Goal: Transaction & Acquisition: Purchase product/service

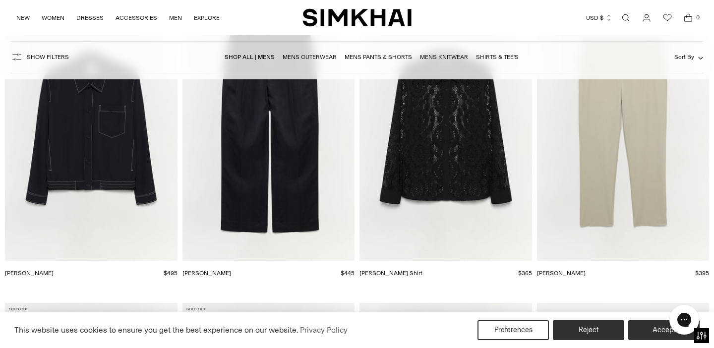
scroll to position [2274, 0]
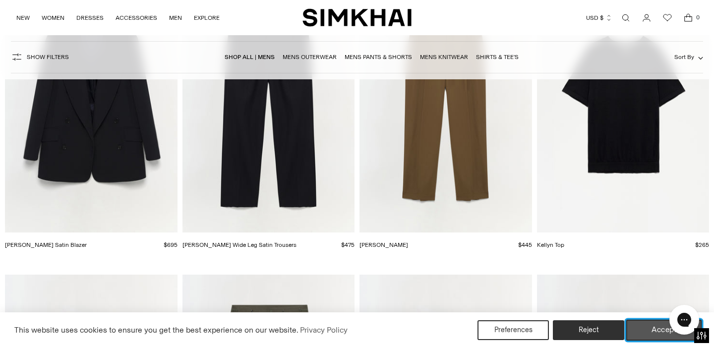
click at [647, 333] on button "Accept" at bounding box center [664, 330] width 76 height 21
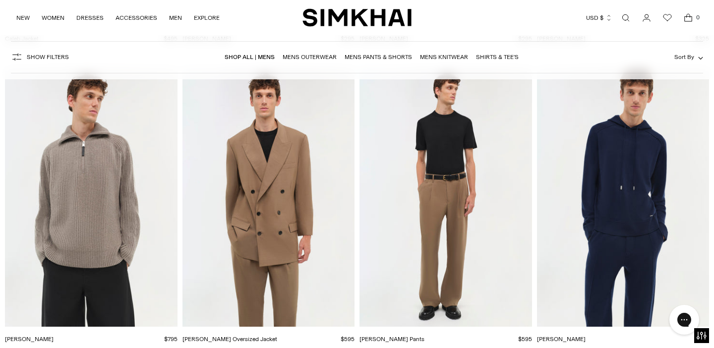
scroll to position [3383, 0]
click at [325, 56] on link "Mens Outerwear" at bounding box center [310, 57] width 54 height 7
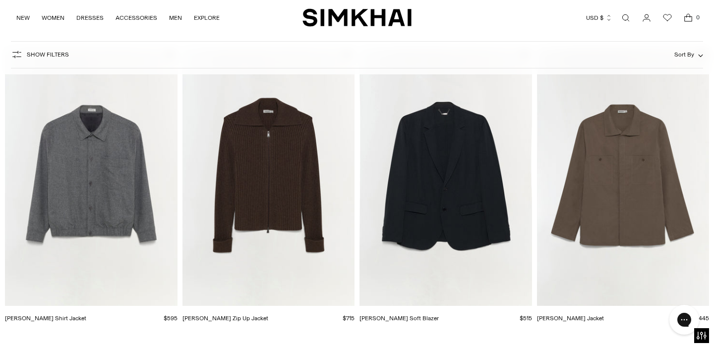
click at [0, 0] on img "Ernie Blouson Shirt Jacket" at bounding box center [0, 0] width 0 height 0
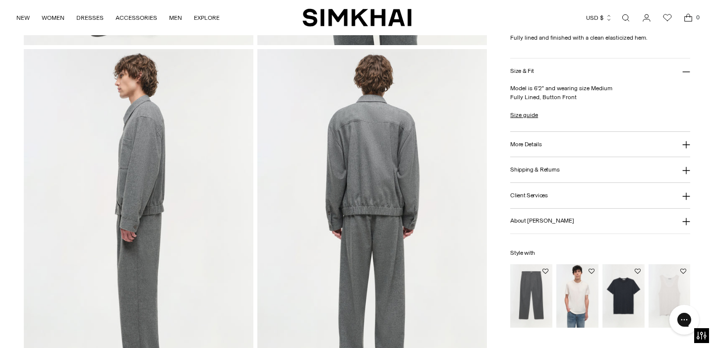
click at [0, 0] on img "Falcon Pleated Wide Leg Pants" at bounding box center [0, 0] width 0 height 0
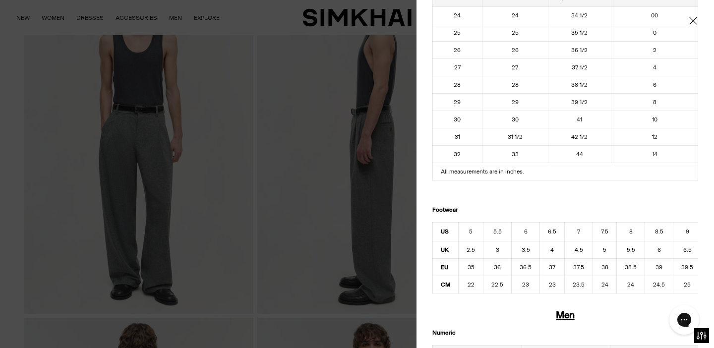
scroll to position [41, 0]
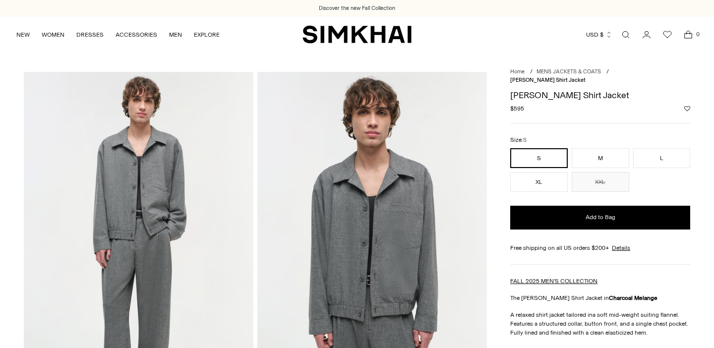
scroll to position [354, 0]
